Goal: Find specific page/section: Find specific page/section

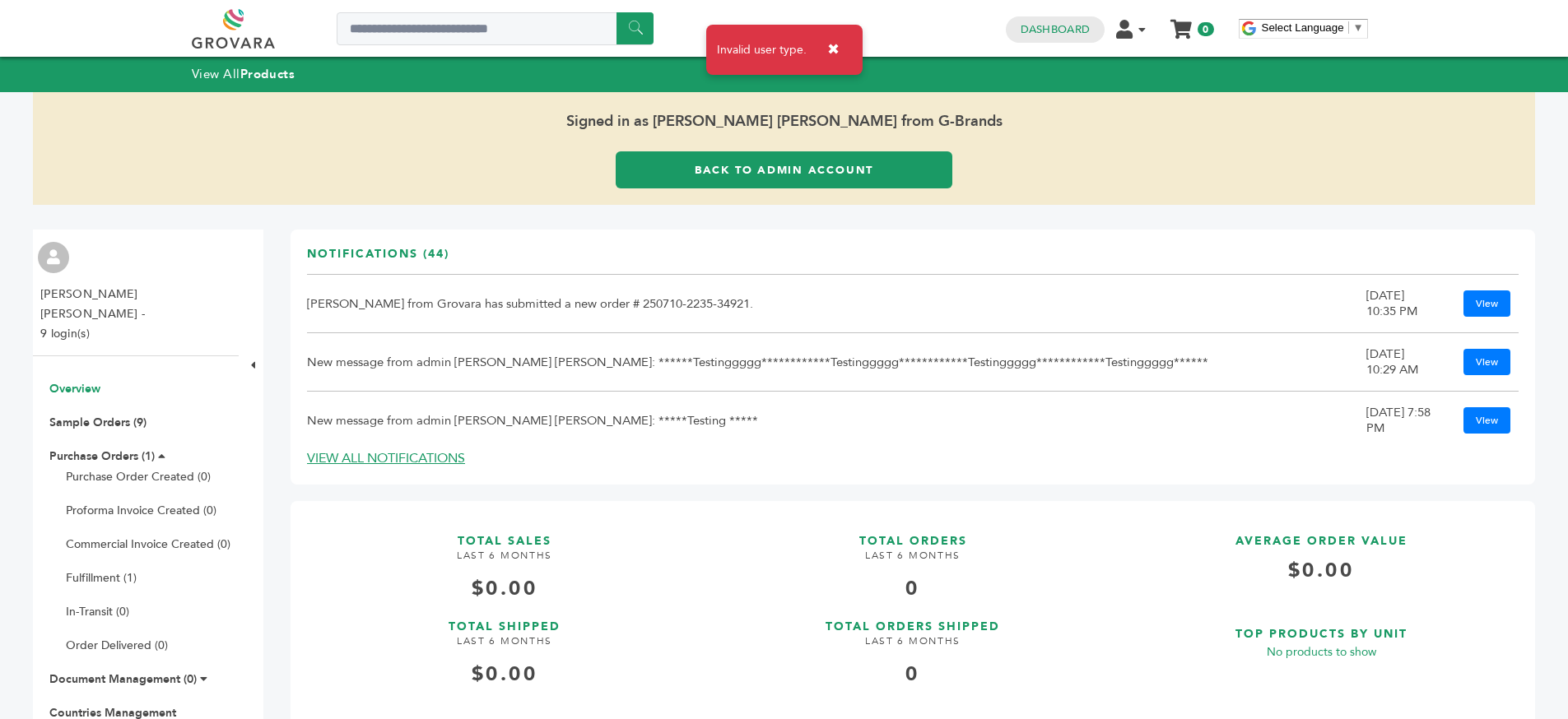
click at [831, 42] on button "✖" at bounding box center [833, 50] width 37 height 34
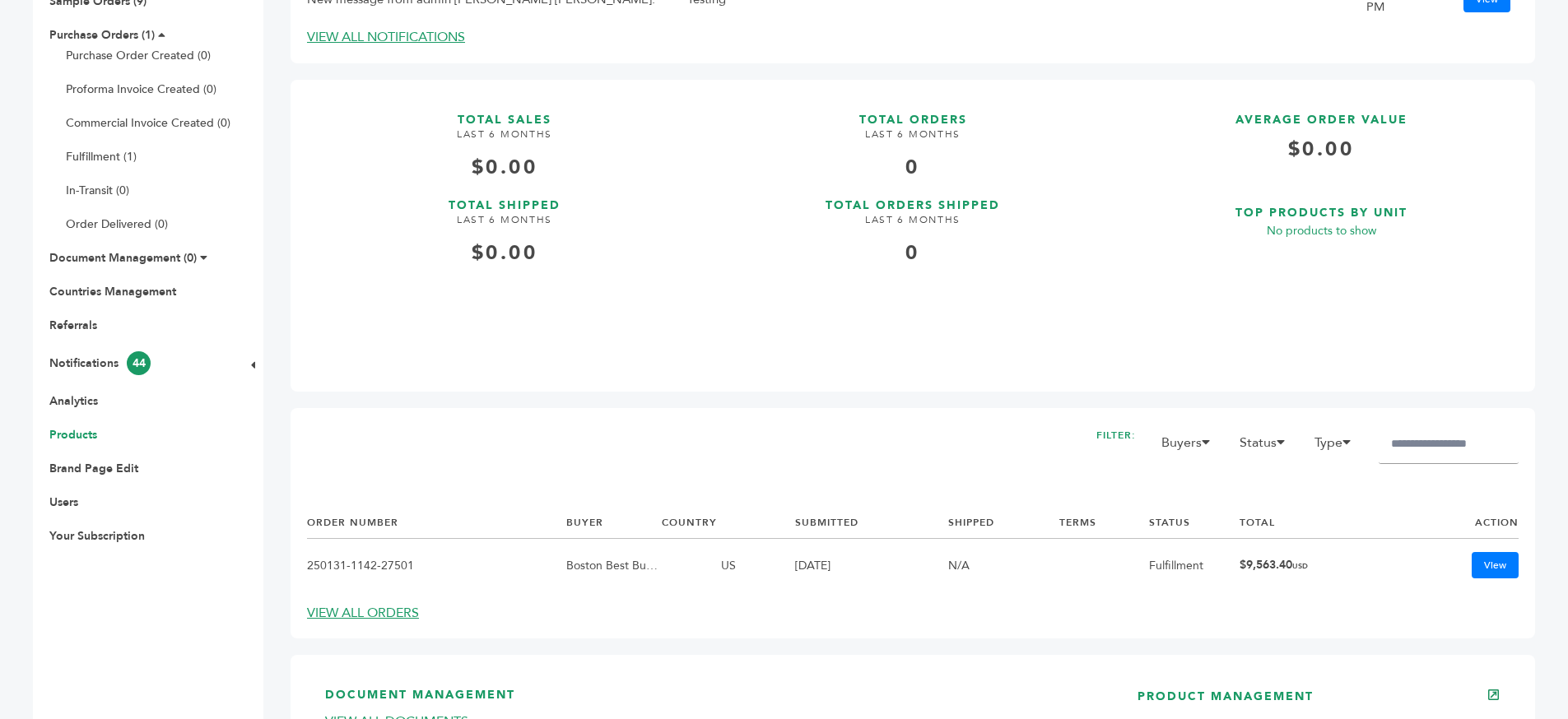
click at [87, 427] on link "Products" at bounding box center [74, 434] width 48 height 16
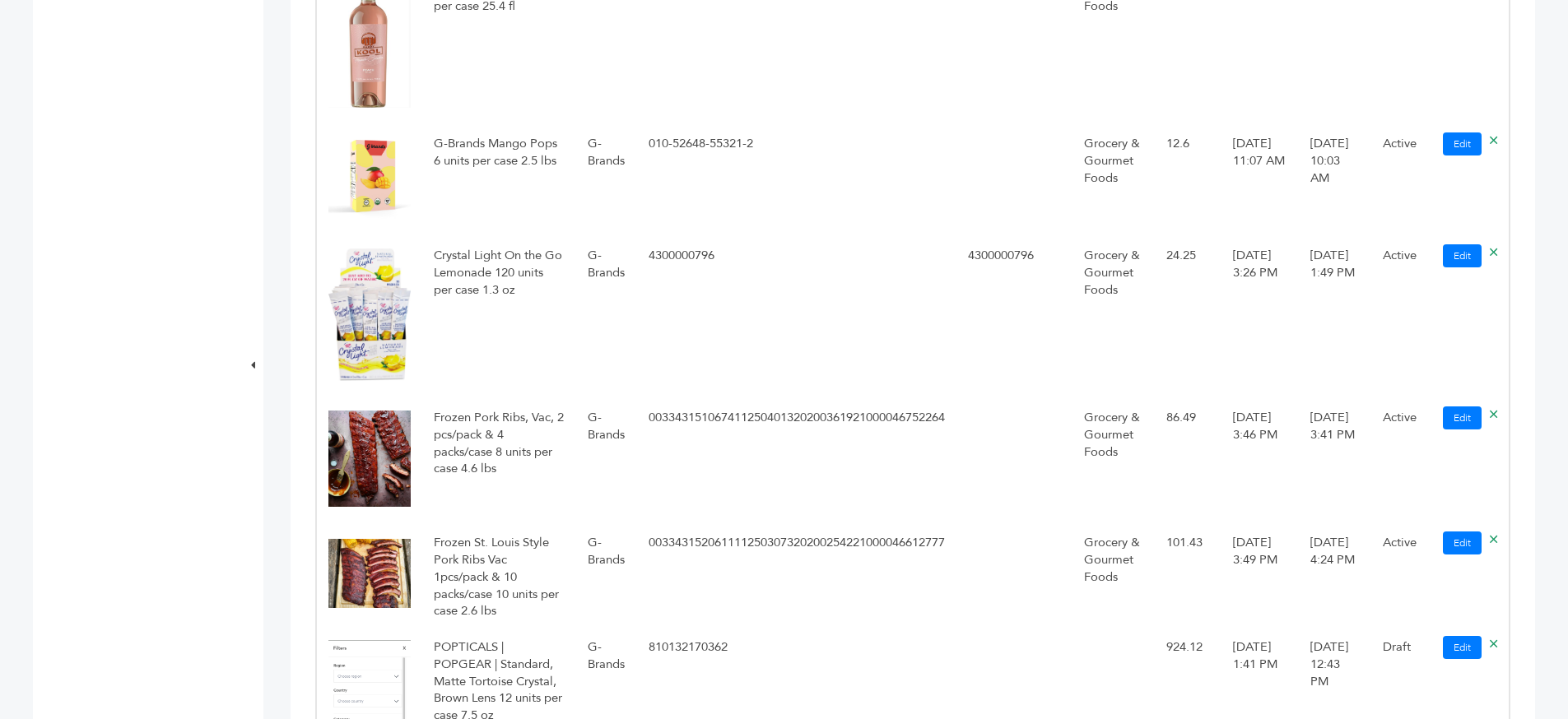
scroll to position [1163, 0]
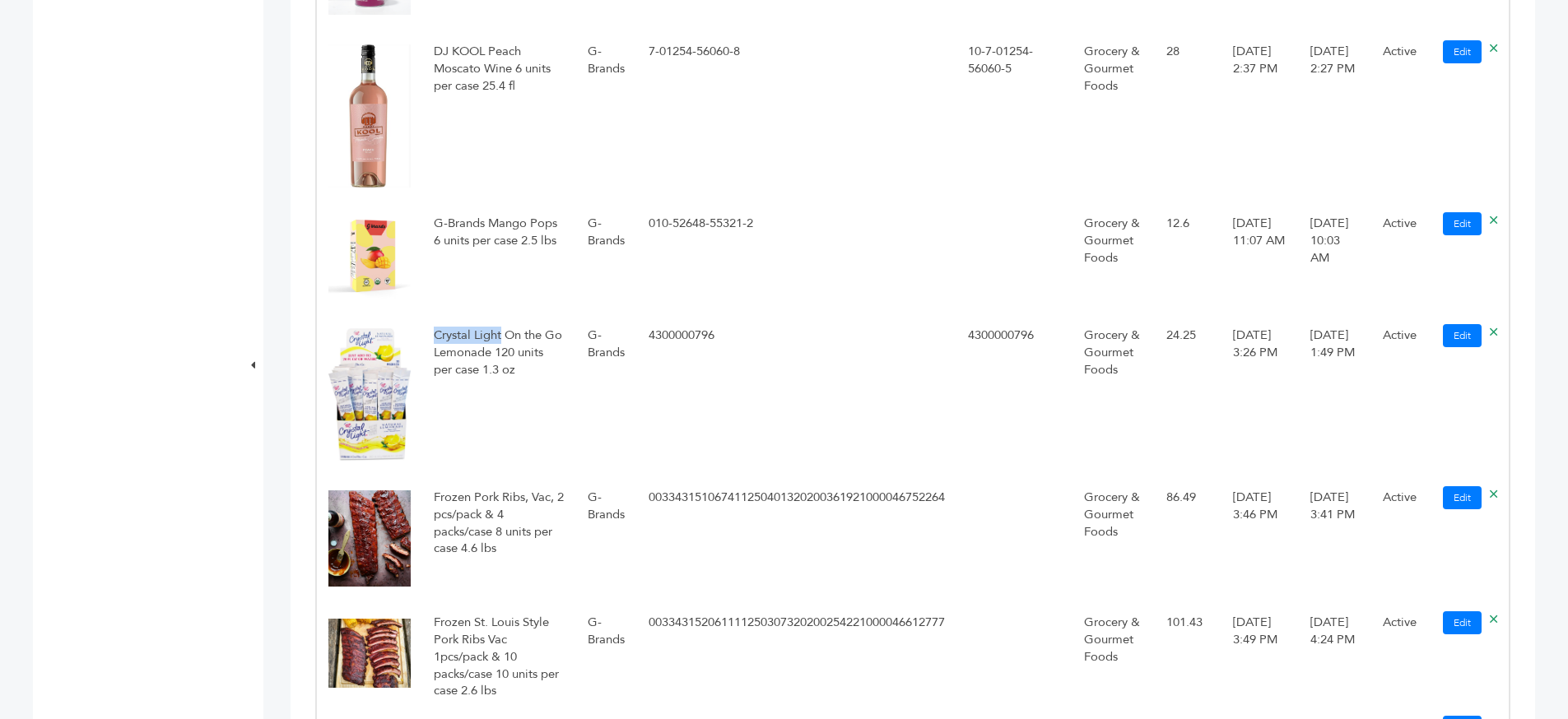
drag, startPoint x: 434, startPoint y: 329, endPoint x: 504, endPoint y: 335, distance: 70.3
click at [504, 335] on td "Crystal Light On the Go Lemonade 120 units per case 1.3 oz" at bounding box center [499, 397] width 154 height 162
copy td "Crystal Light"
click at [676, 346] on td "4300000796" at bounding box center [797, 397] width 319 height 162
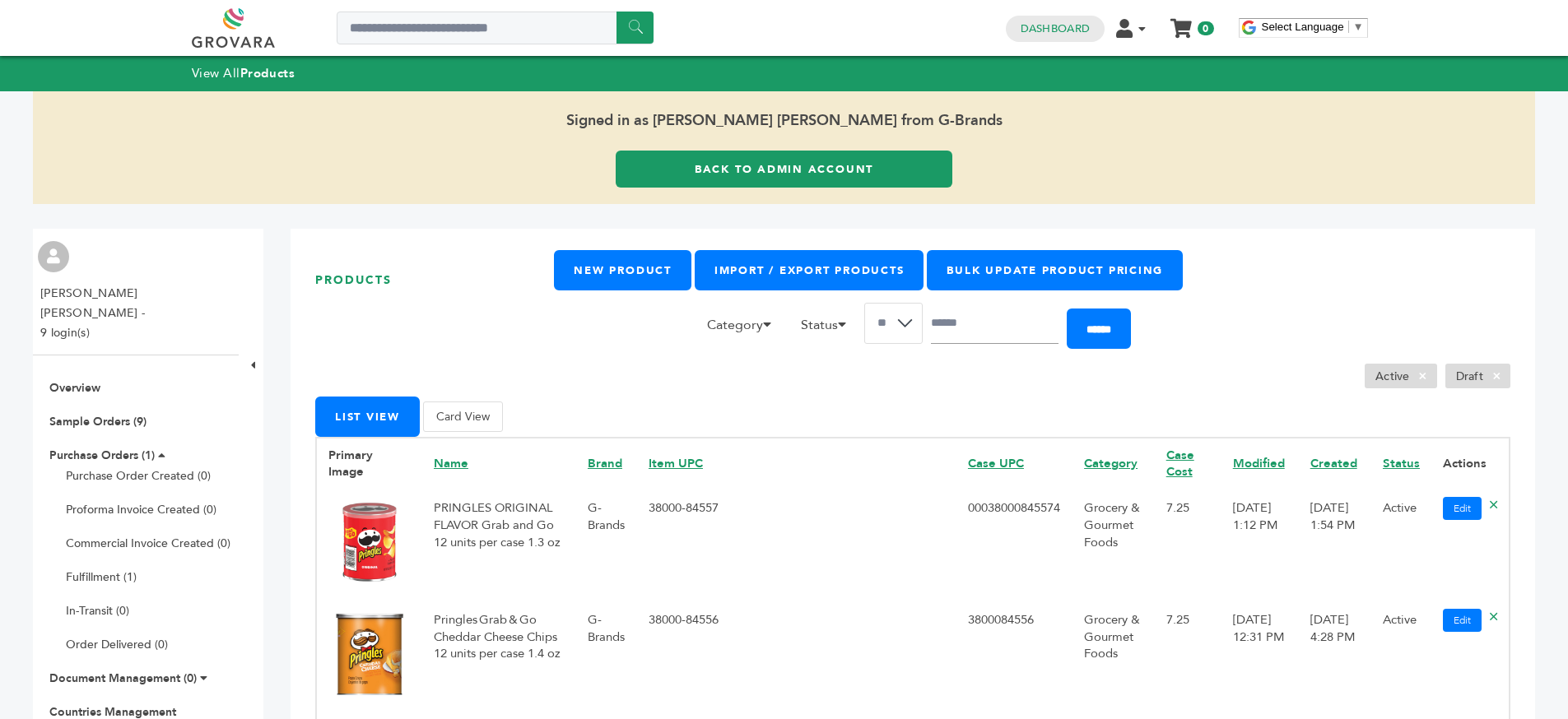
scroll to position [0, 0]
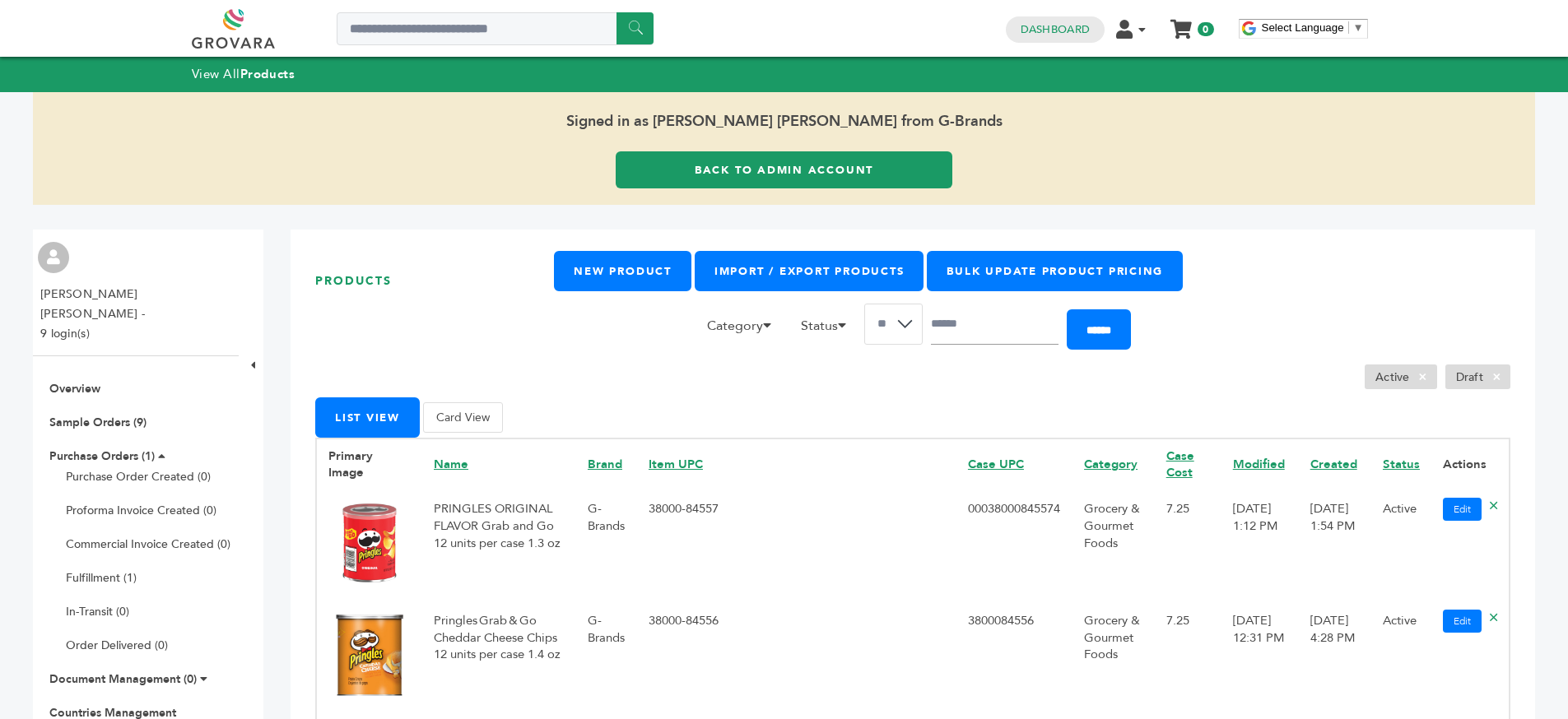
click at [729, 183] on link "Back to Admin Account" at bounding box center [783, 170] width 337 height 37
